Goal: Find specific page/section: Find specific page/section

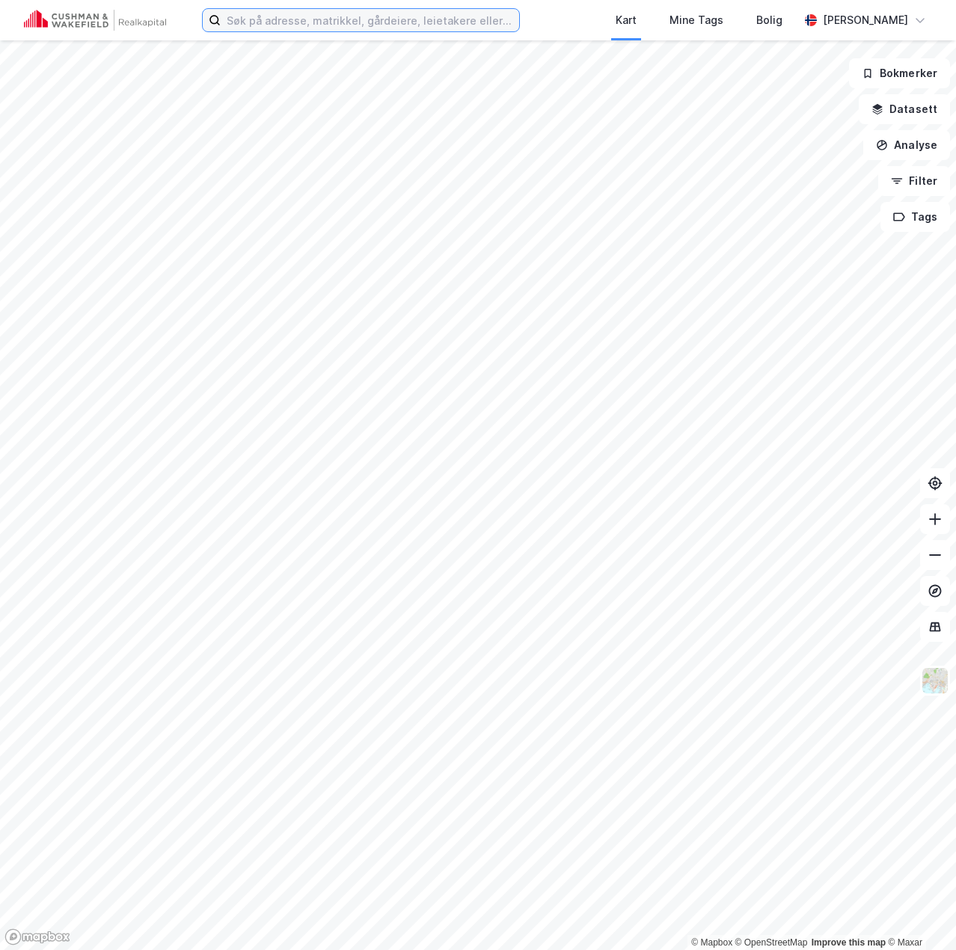
click at [434, 26] on input at bounding box center [370, 20] width 298 height 22
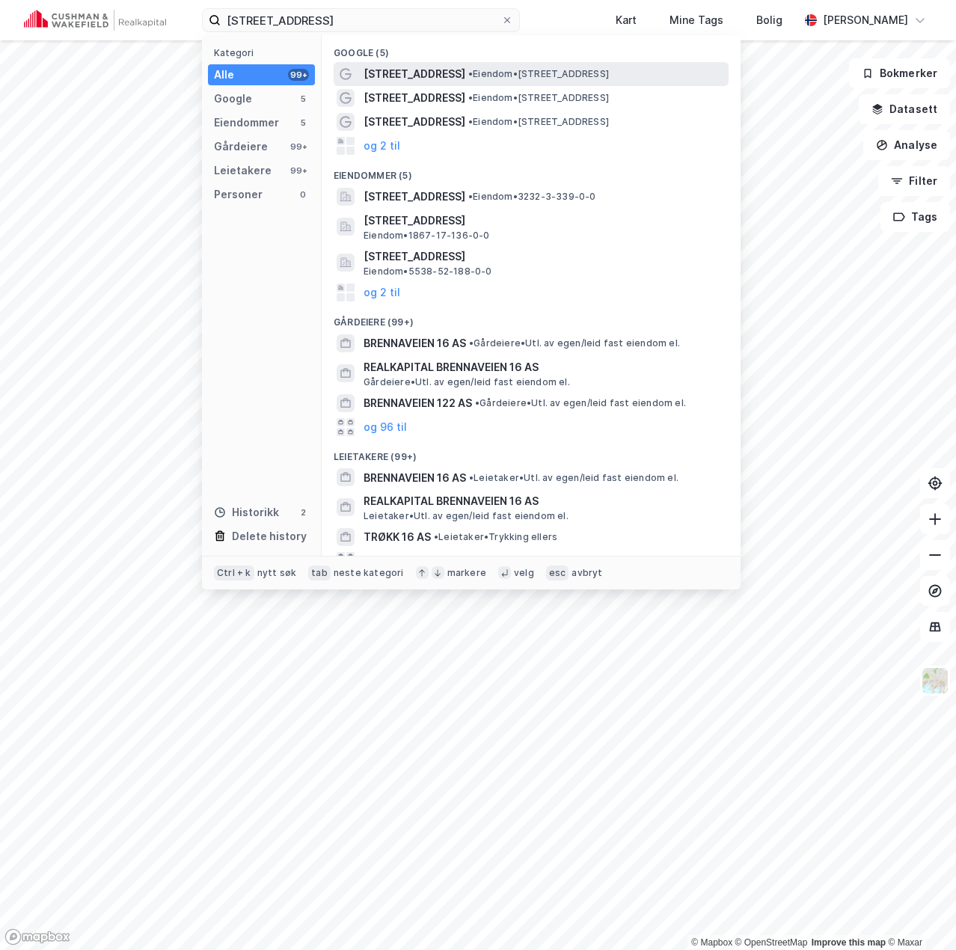
click at [420, 73] on span "[STREET_ADDRESS]" at bounding box center [414, 74] width 102 height 18
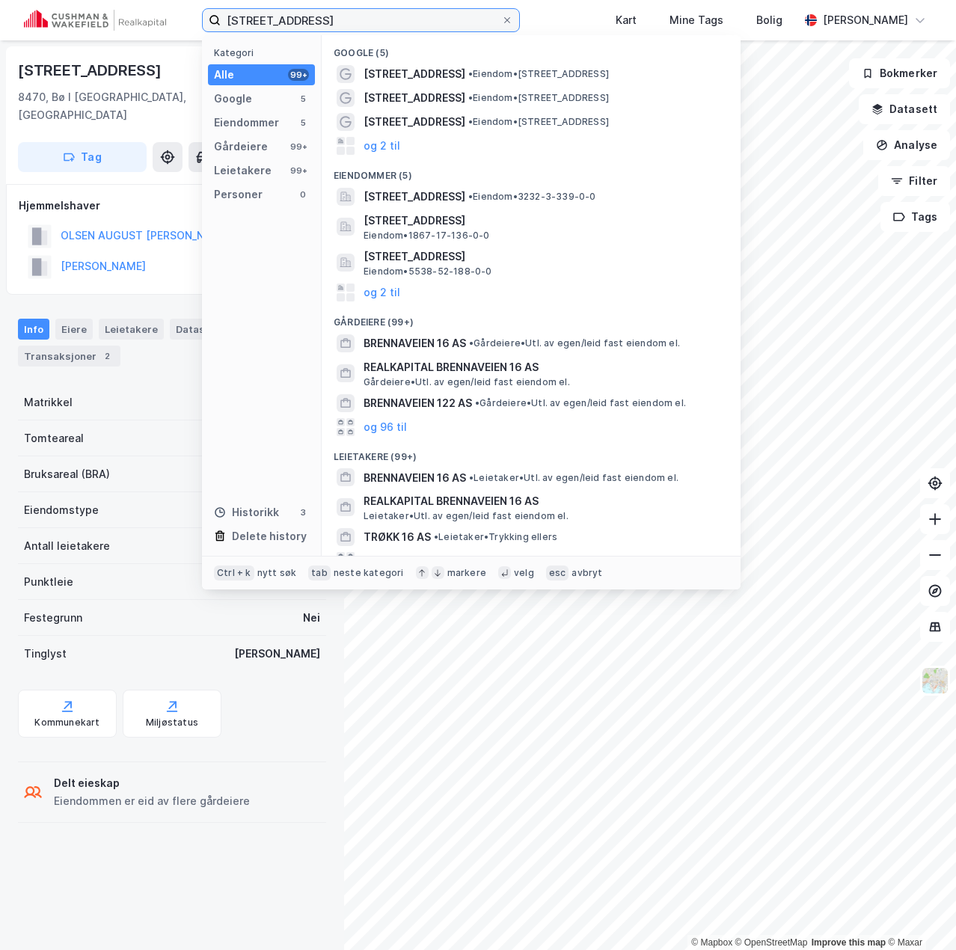
click at [368, 28] on input "[STREET_ADDRESS]" at bounding box center [361, 20] width 280 height 22
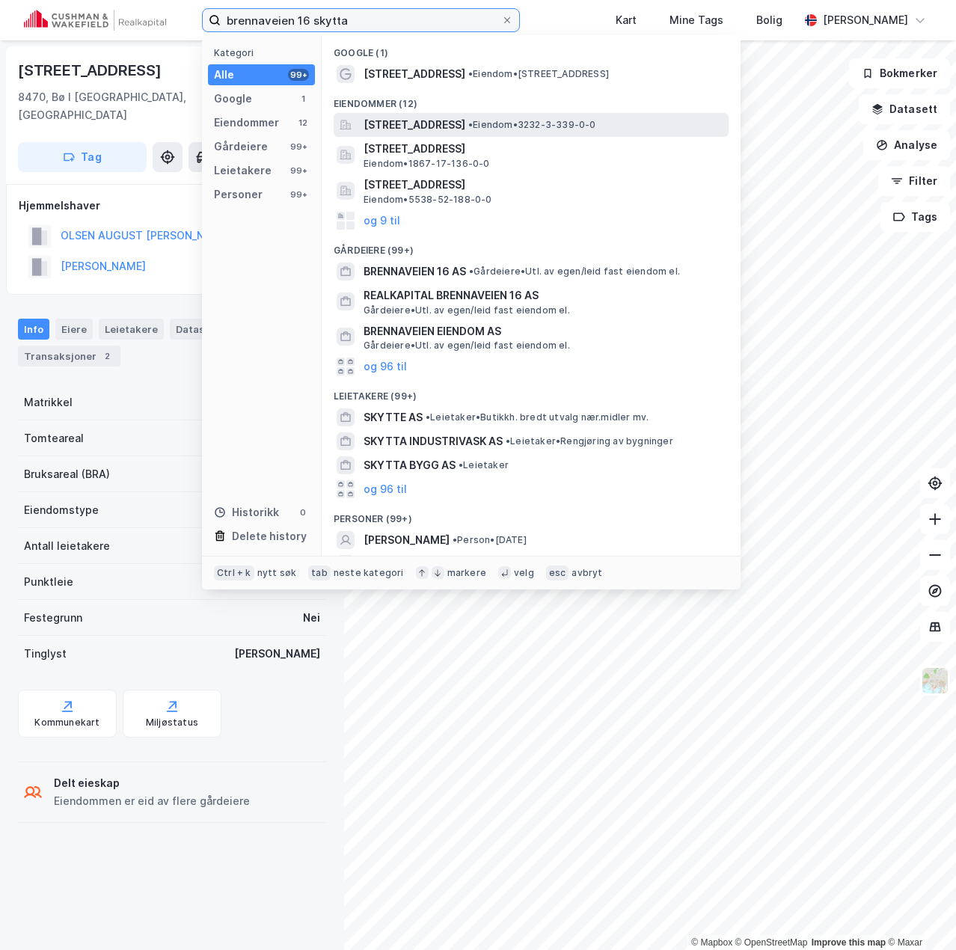
type input "brennaveien 16 skytta"
click at [465, 124] on span "[STREET_ADDRESS]" at bounding box center [414, 125] width 102 height 18
